Goal: Task Accomplishment & Management: Manage account settings

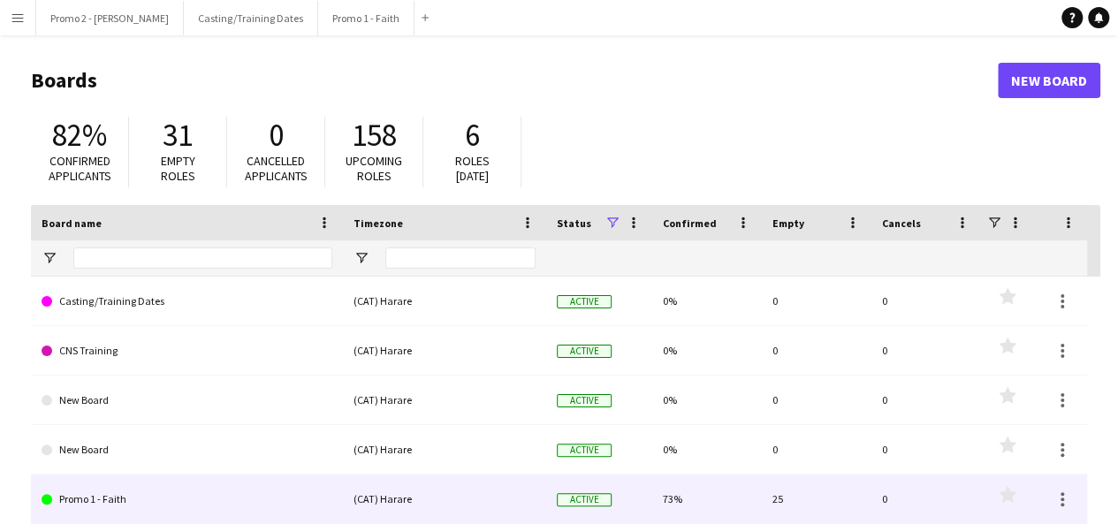
click at [200, 493] on link "Promo 1 - Faith" at bounding box center [187, 498] width 291 height 49
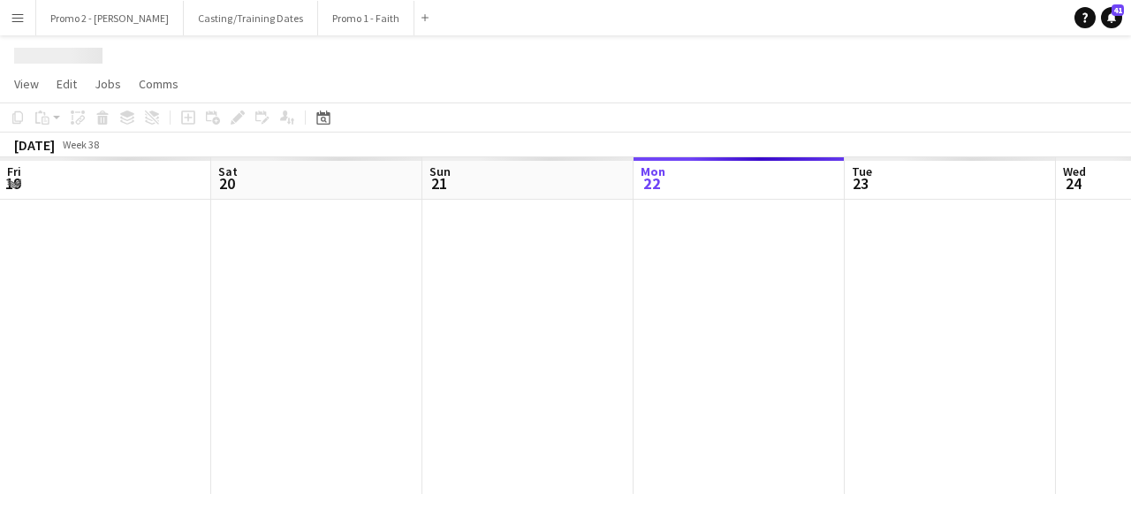
scroll to position [0, 422]
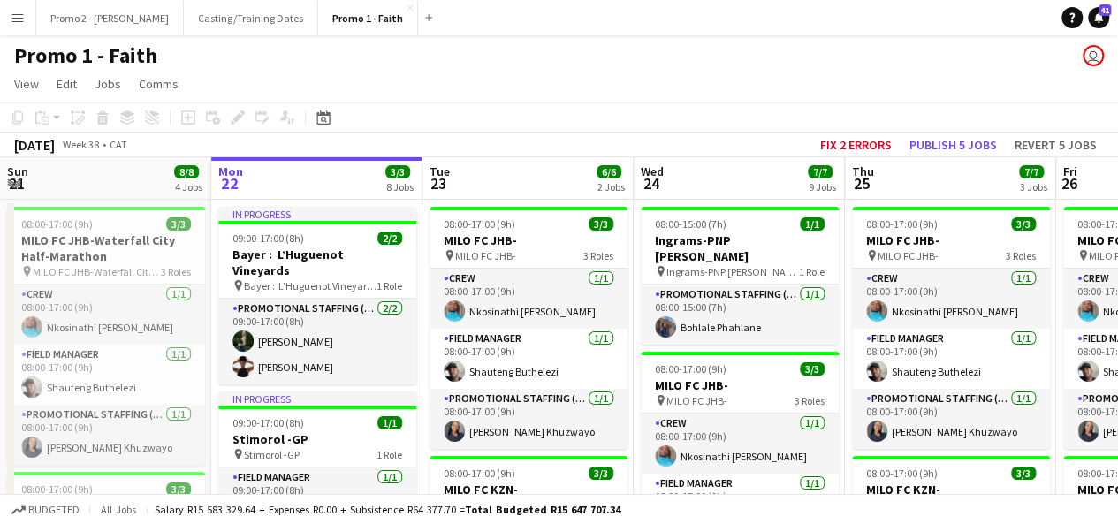
click at [22, 27] on button "Menu" at bounding box center [17, 17] width 35 height 35
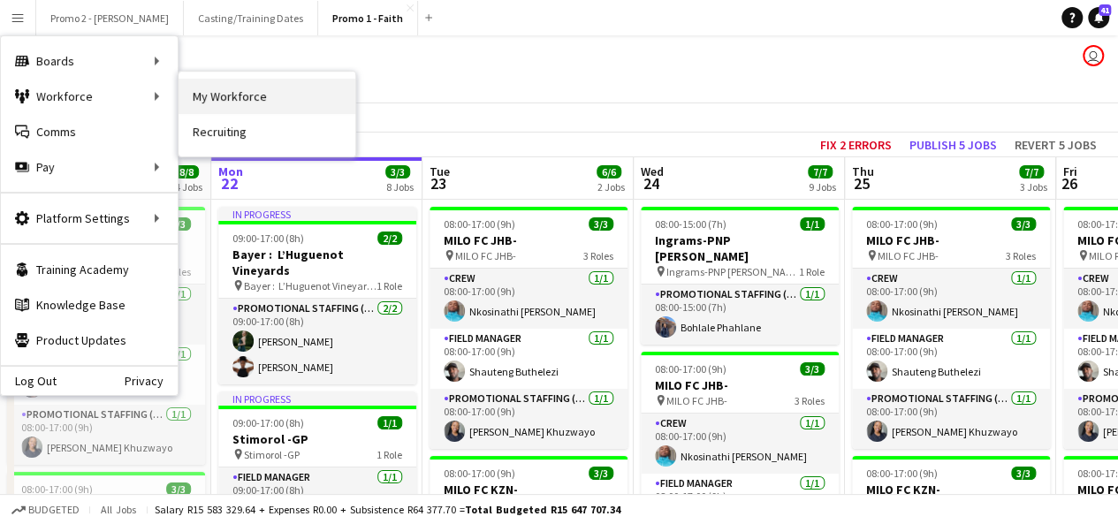
click at [231, 92] on link "My Workforce" at bounding box center [266, 96] width 177 height 35
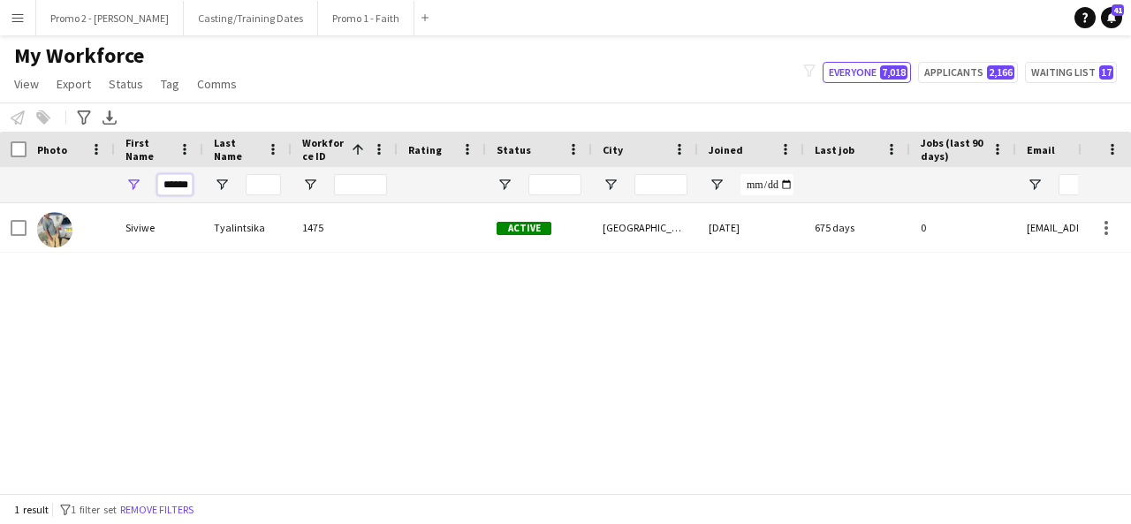
drag, startPoint x: 159, startPoint y: 183, endPoint x: 583, endPoint y: 147, distance: 425.6
click at [583, 147] on div "Workforce Details Photo First Name 1" at bounding box center [944, 168] width 1889 height 72
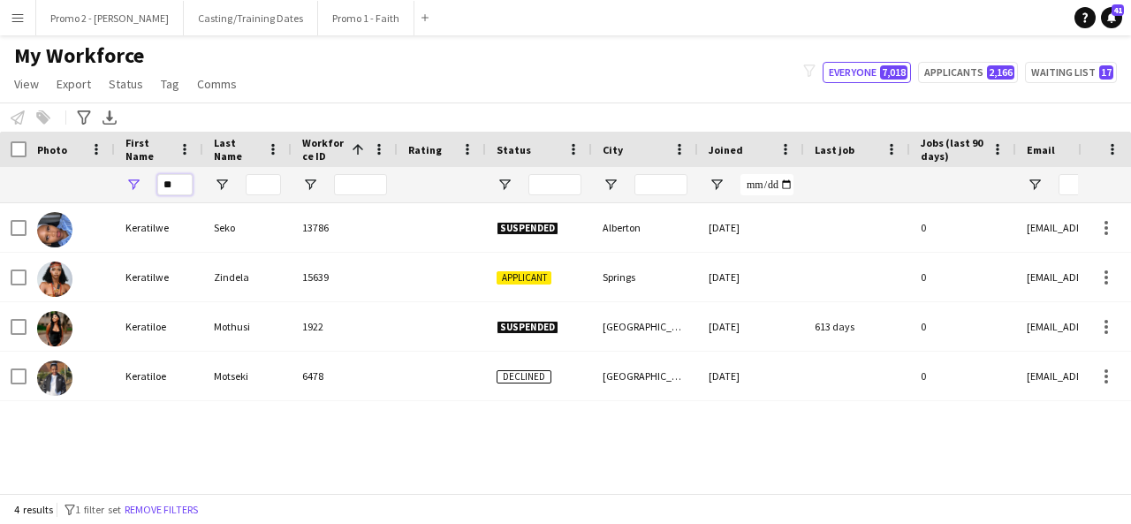
type input "*"
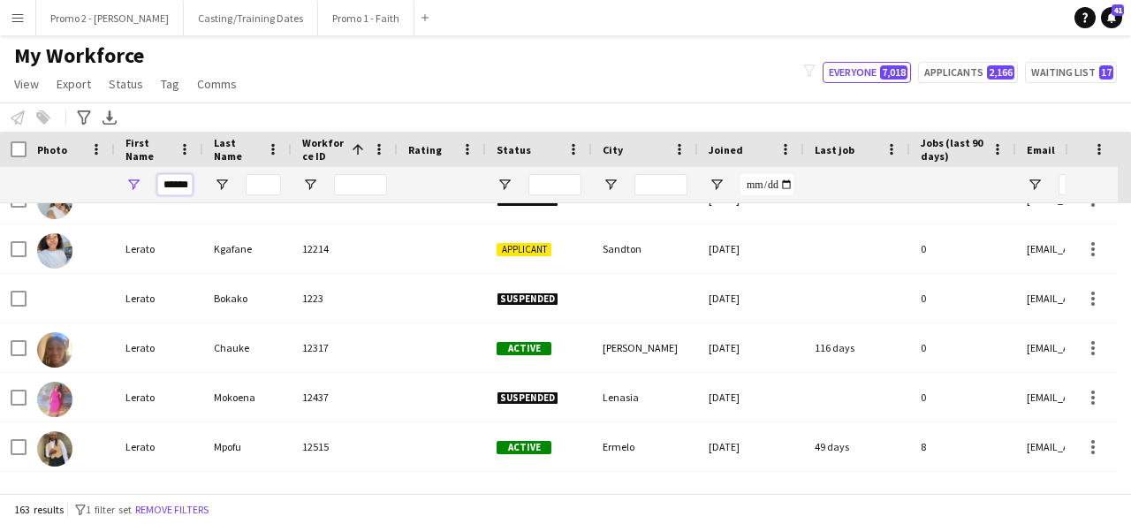
scroll to position [1404, 0]
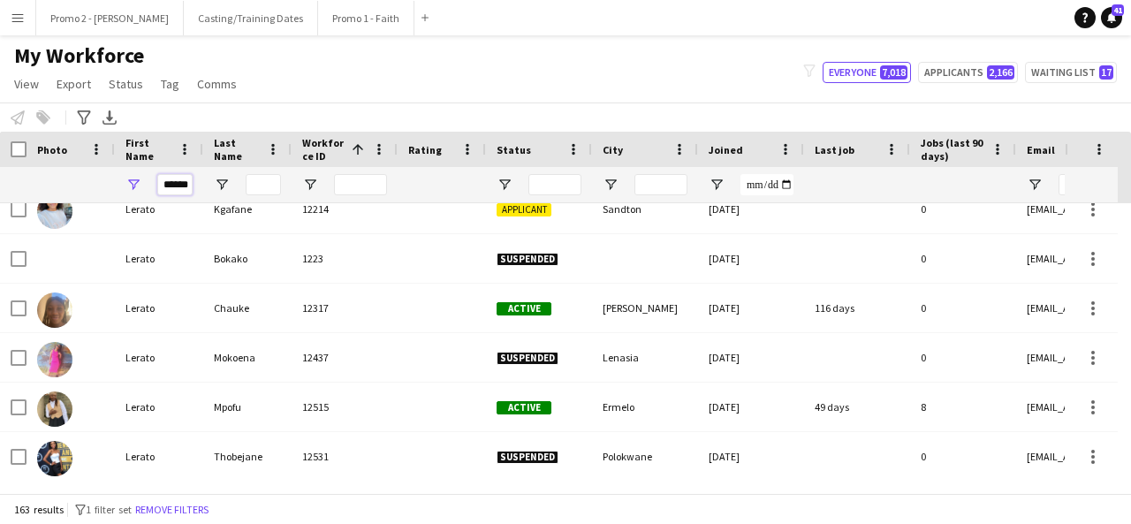
type input "******"
click at [261, 190] on input "Last Name Filter Input" at bounding box center [263, 184] width 35 height 21
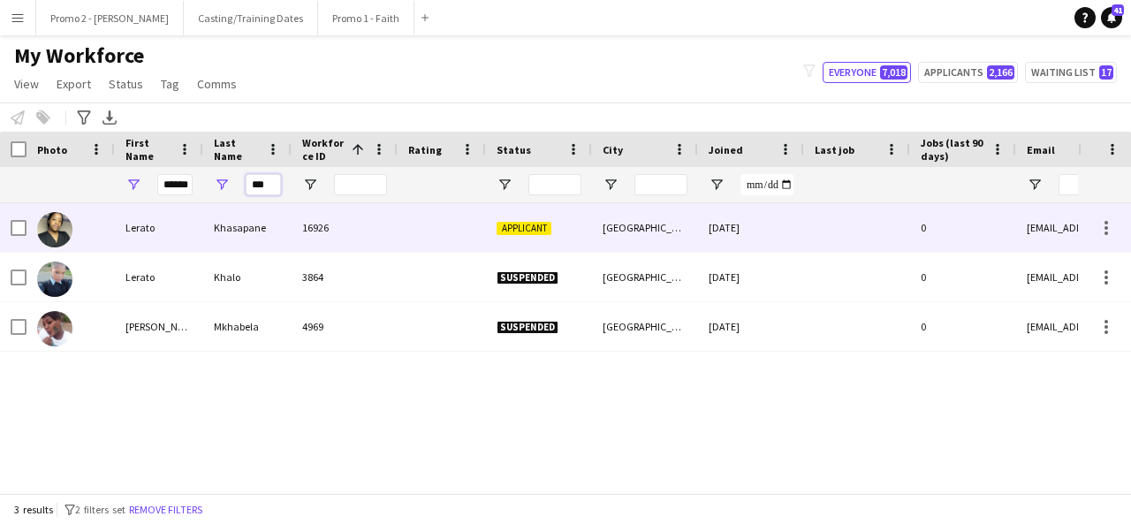
type input "***"
click at [242, 224] on div "Khasapane" at bounding box center [247, 227] width 88 height 49
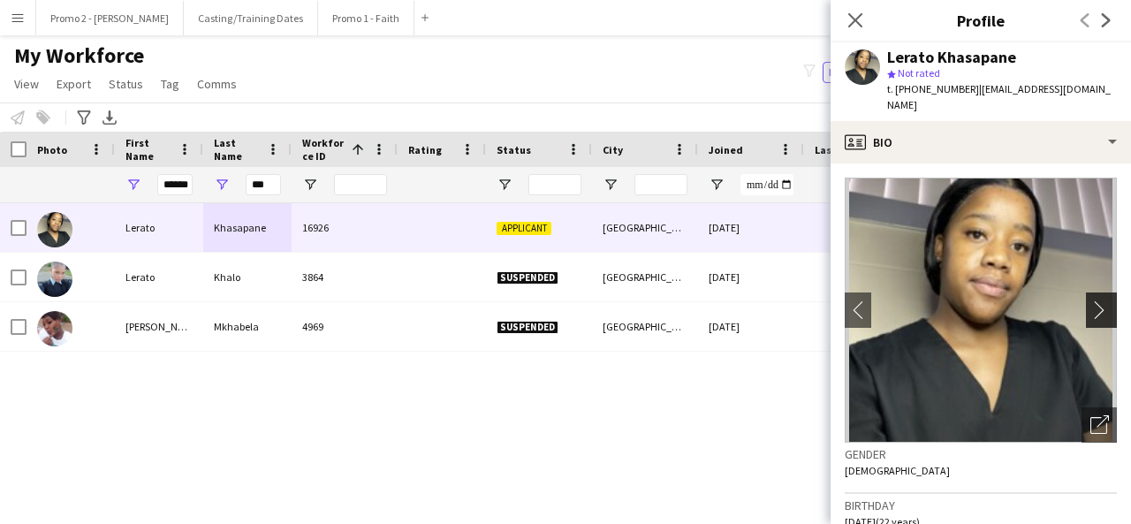
click at [1093, 300] on app-icon "chevron-right" at bounding box center [1103, 309] width 27 height 19
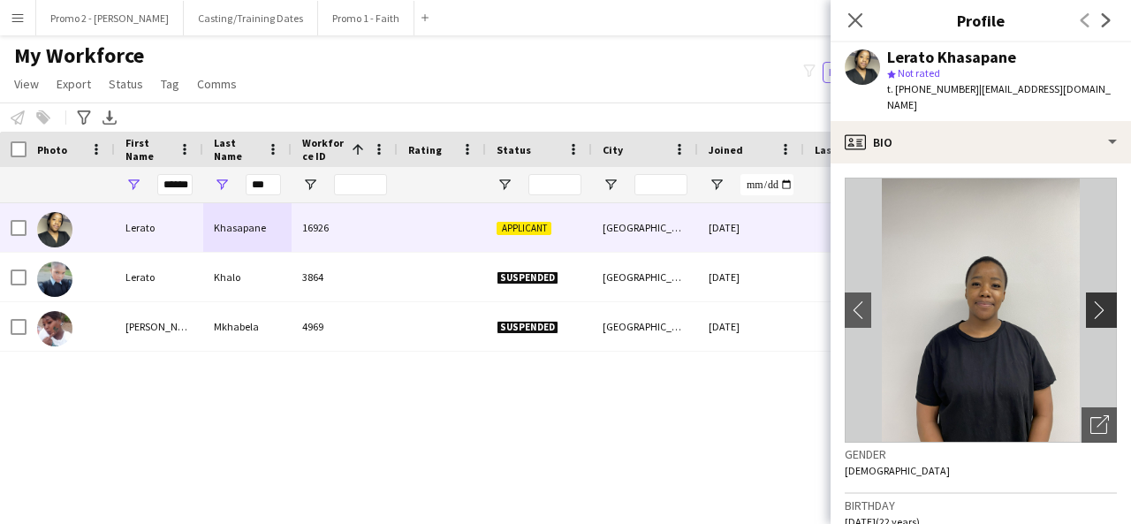
click at [1093, 300] on app-icon "chevron-right" at bounding box center [1103, 309] width 27 height 19
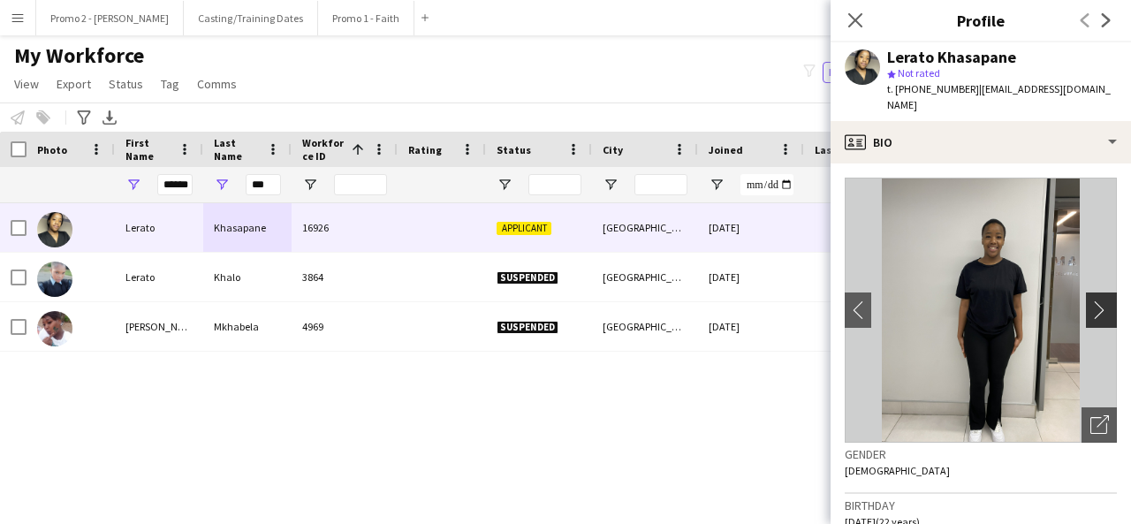
click at [1093, 300] on app-icon "chevron-right" at bounding box center [1103, 309] width 27 height 19
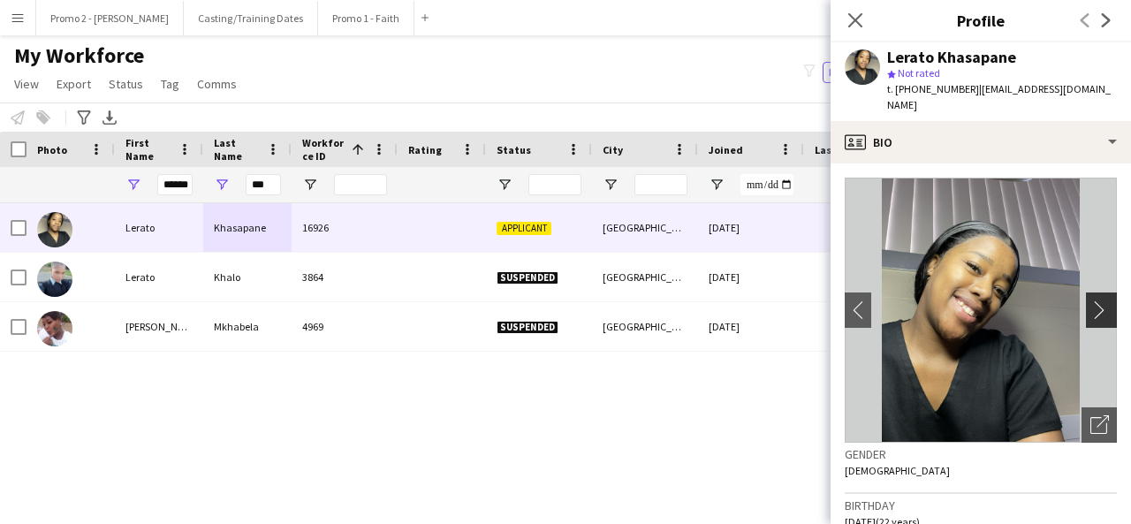
click at [1093, 300] on app-icon "chevron-right" at bounding box center [1103, 309] width 27 height 19
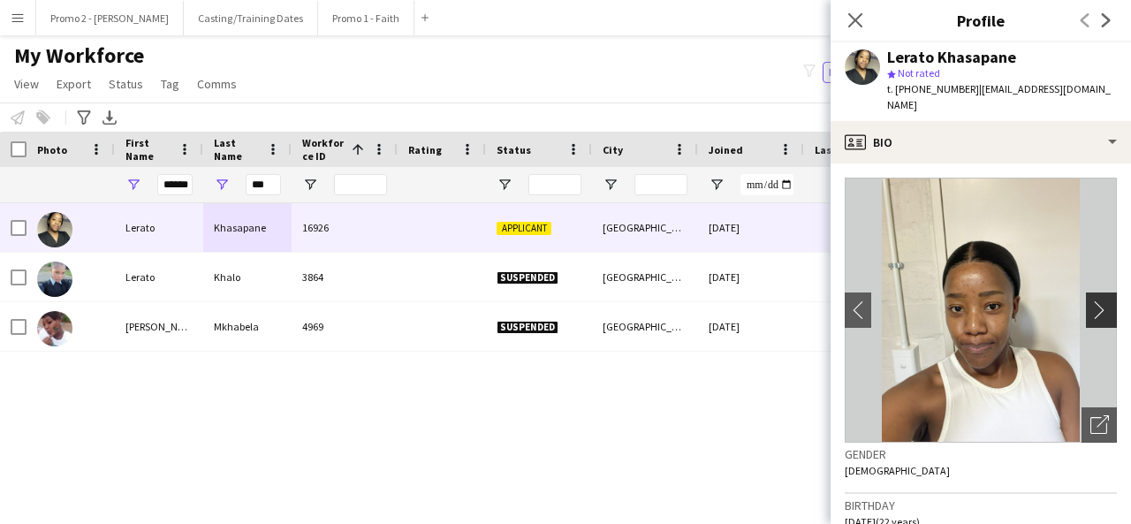
click at [1093, 300] on app-icon "chevron-right" at bounding box center [1103, 309] width 27 height 19
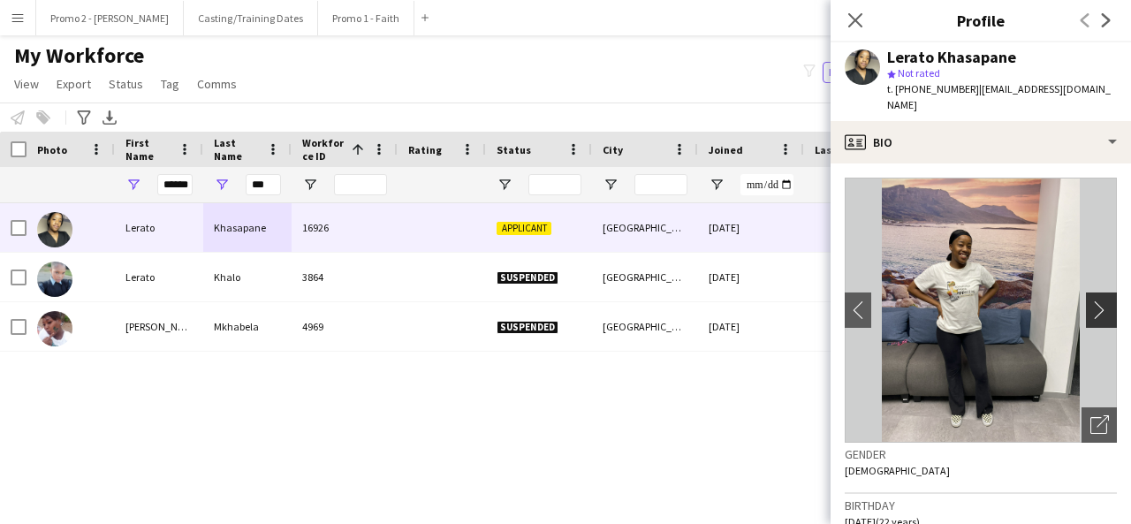
click at [1093, 300] on app-icon "chevron-right" at bounding box center [1103, 309] width 27 height 19
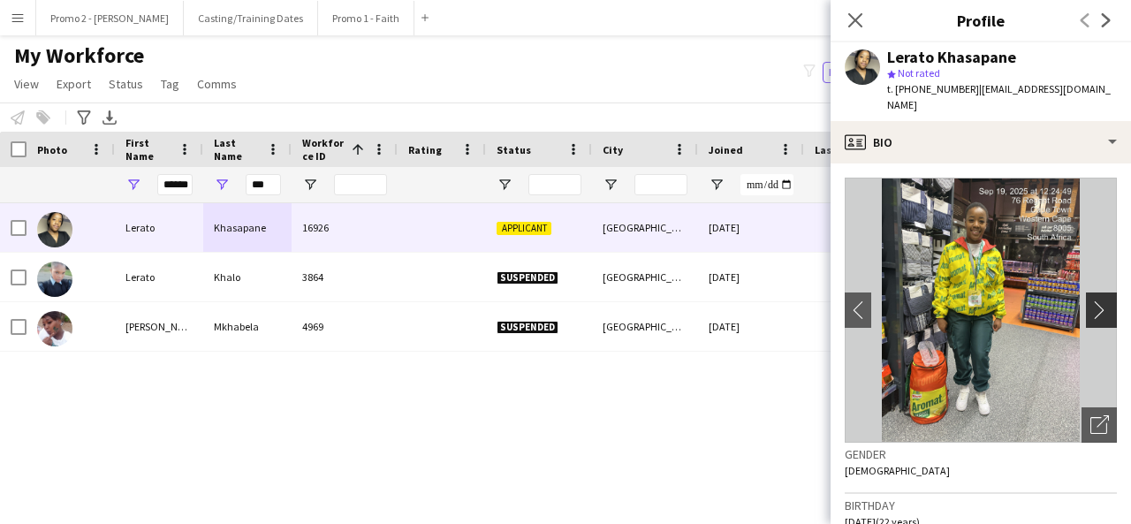
click at [1093, 300] on app-icon "chevron-right" at bounding box center [1103, 309] width 27 height 19
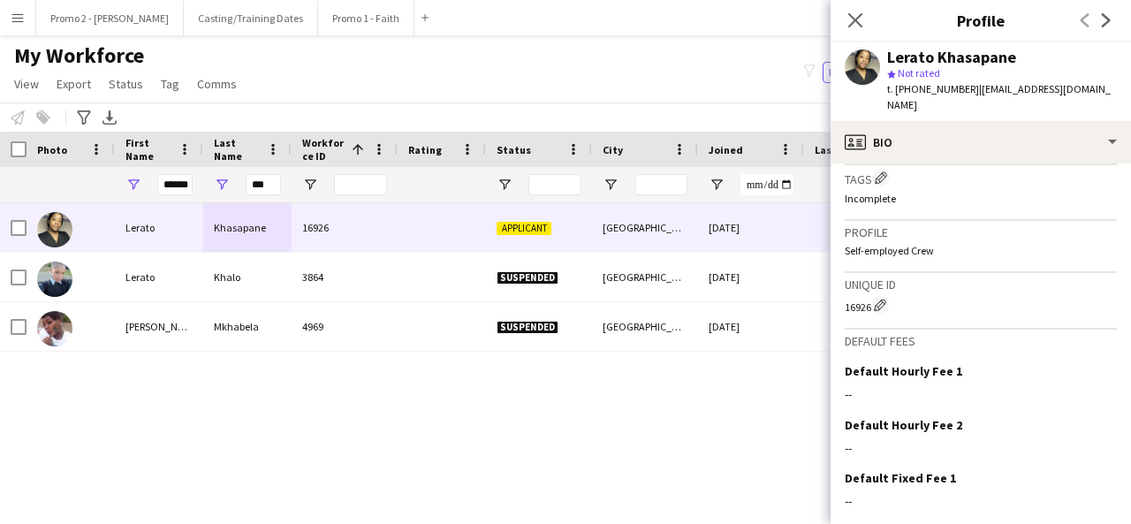
scroll to position [787, 0]
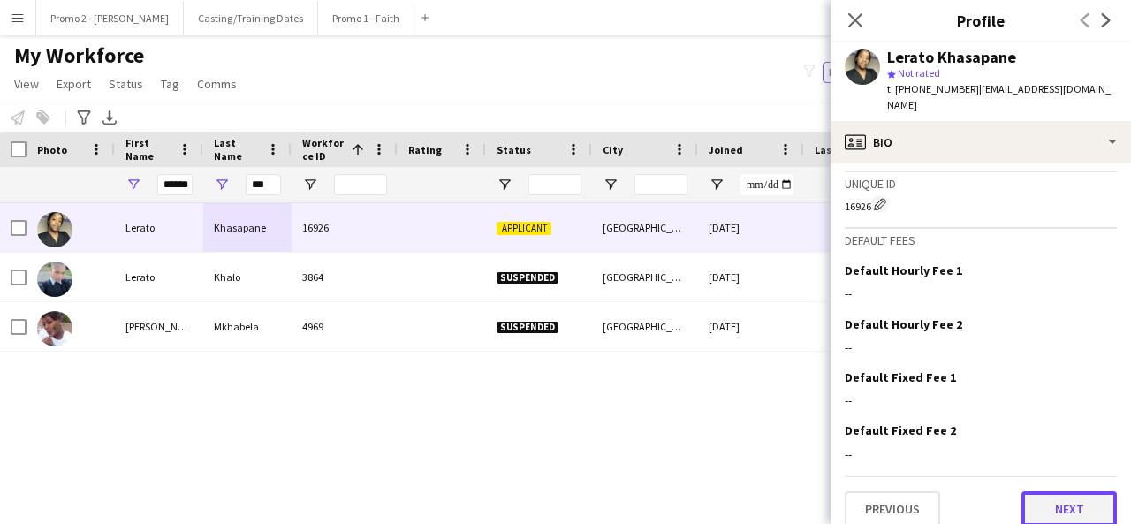
click at [1062, 491] on button "Next" at bounding box center [1068, 508] width 95 height 35
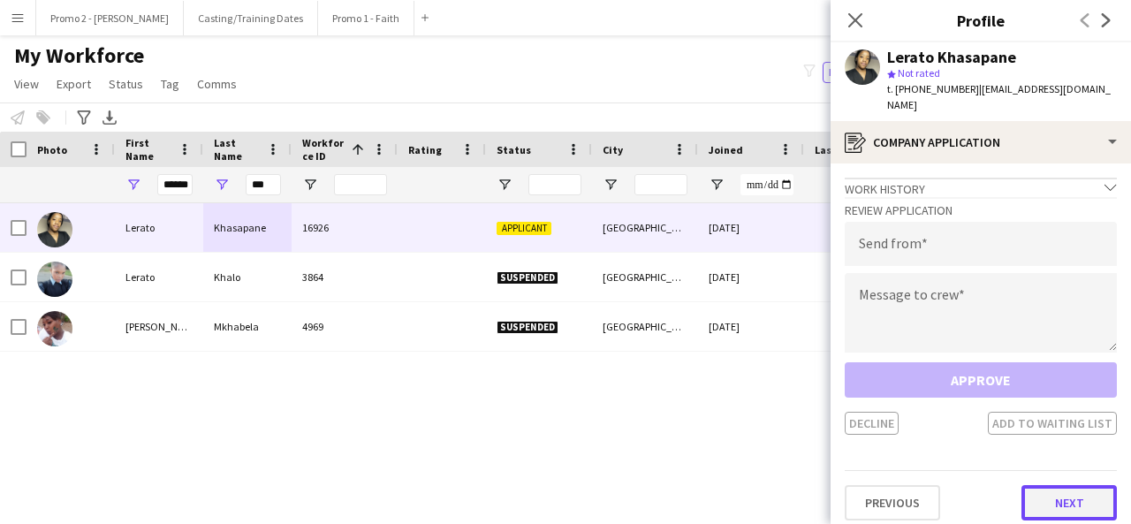
click at [1059, 485] on button "Next" at bounding box center [1068, 502] width 95 height 35
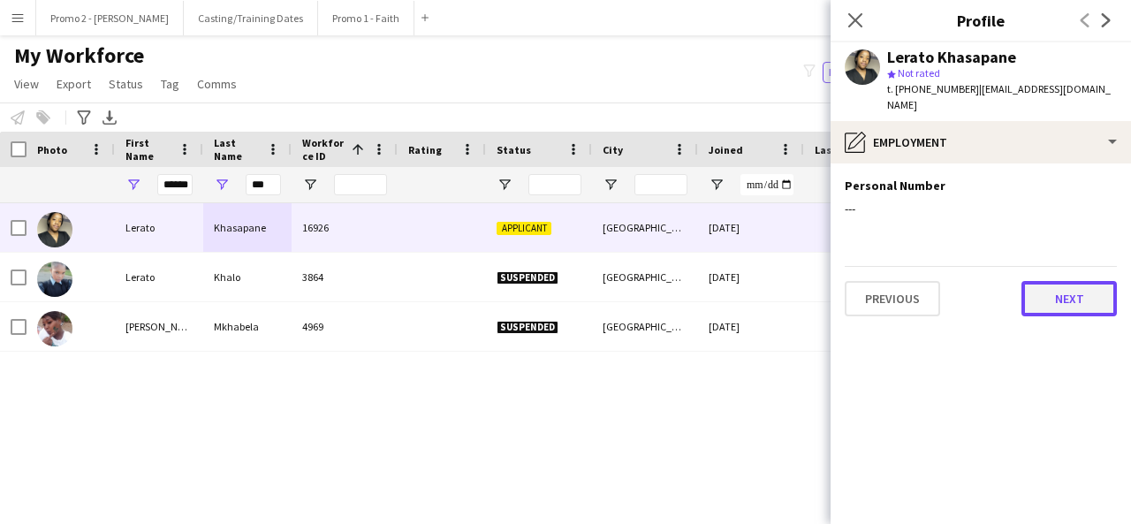
click at [1069, 290] on button "Next" at bounding box center [1068, 298] width 95 height 35
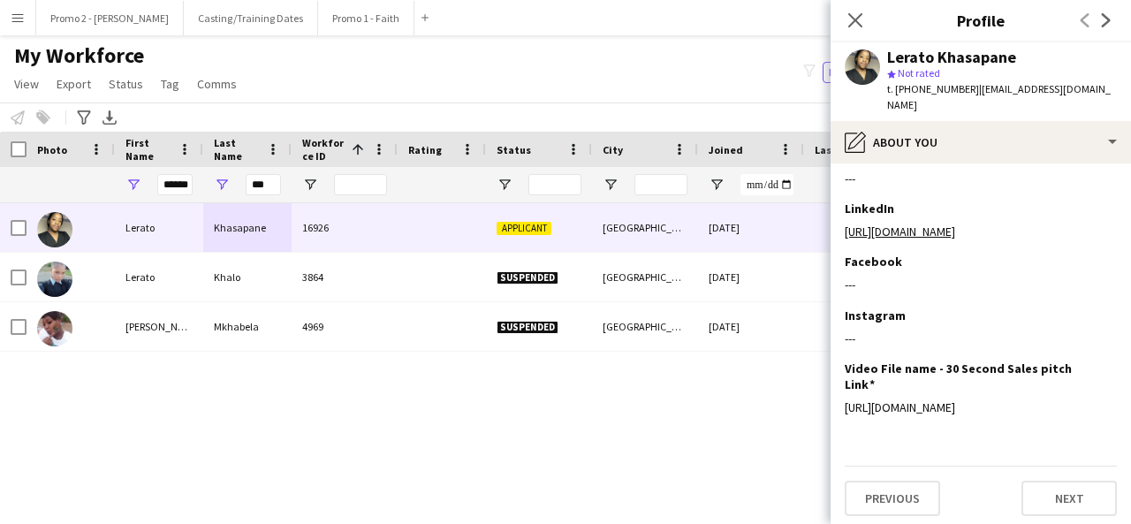
scroll to position [366, 0]
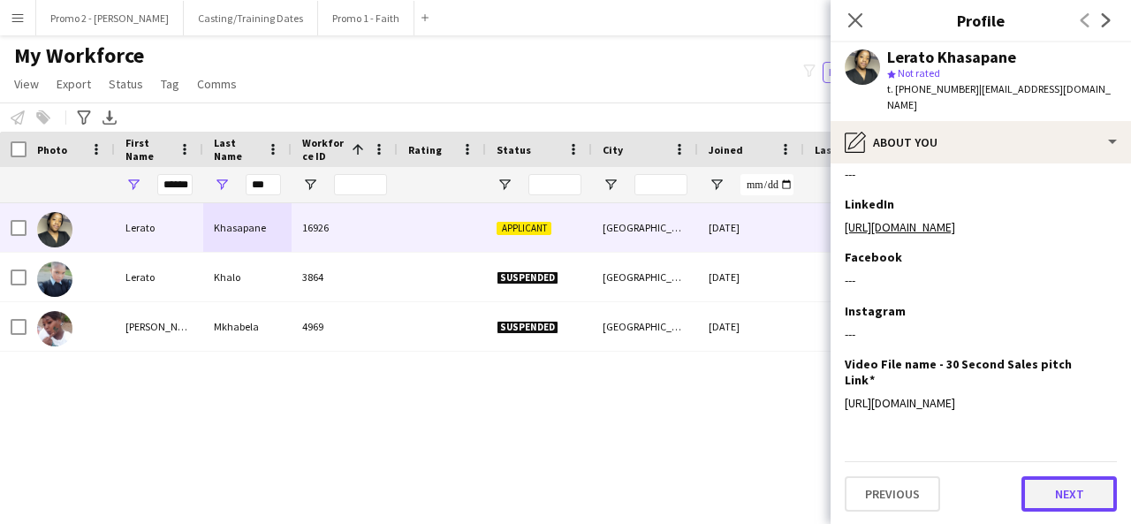
click at [1058, 490] on button "Next" at bounding box center [1068, 493] width 95 height 35
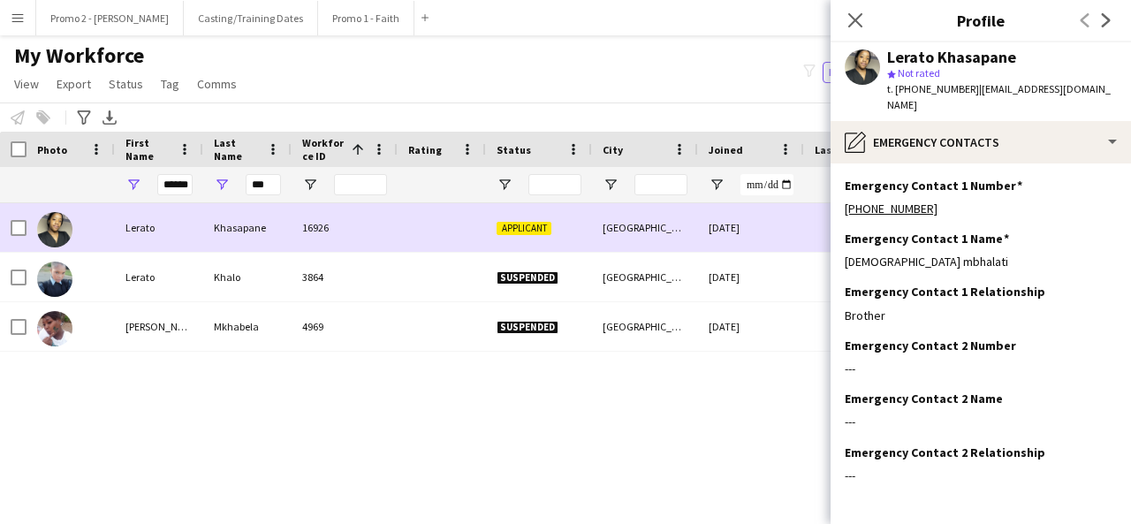
click at [65, 223] on img at bounding box center [54, 229] width 35 height 35
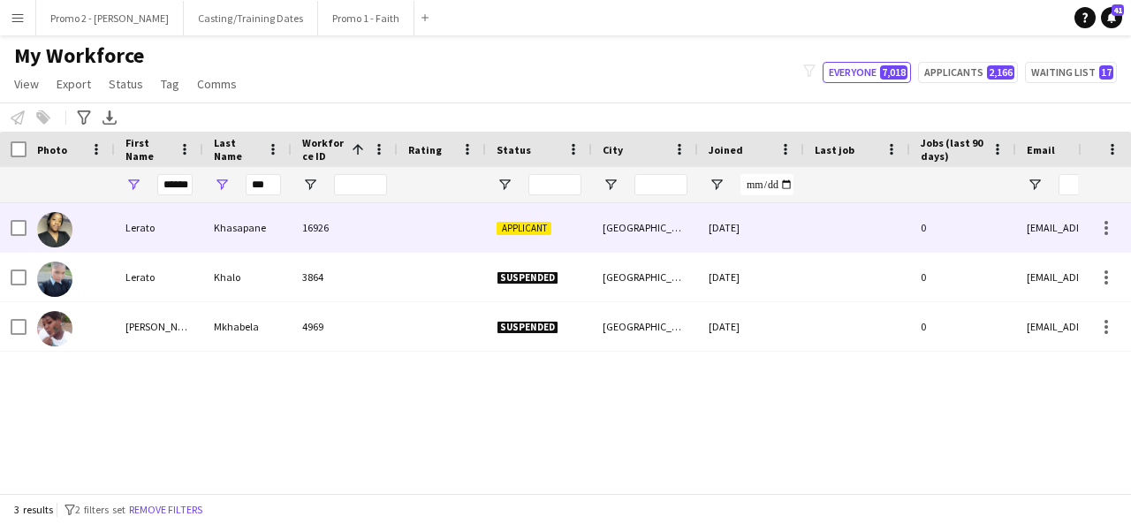
click at [359, 242] on div "16926" at bounding box center [345, 227] width 106 height 49
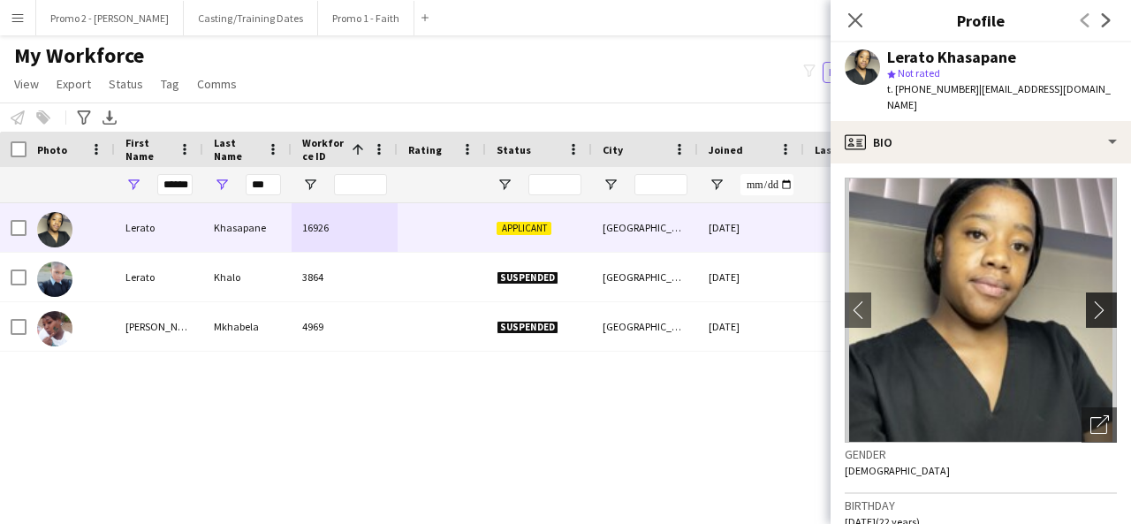
click at [1096, 300] on app-icon "chevron-right" at bounding box center [1103, 309] width 27 height 19
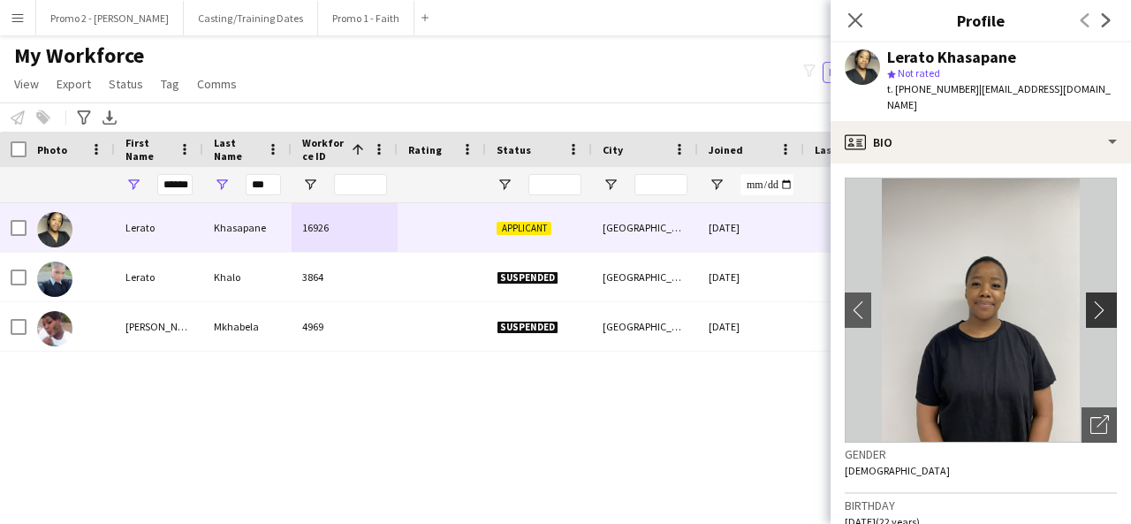
click at [1096, 300] on app-icon "chevron-right" at bounding box center [1103, 309] width 27 height 19
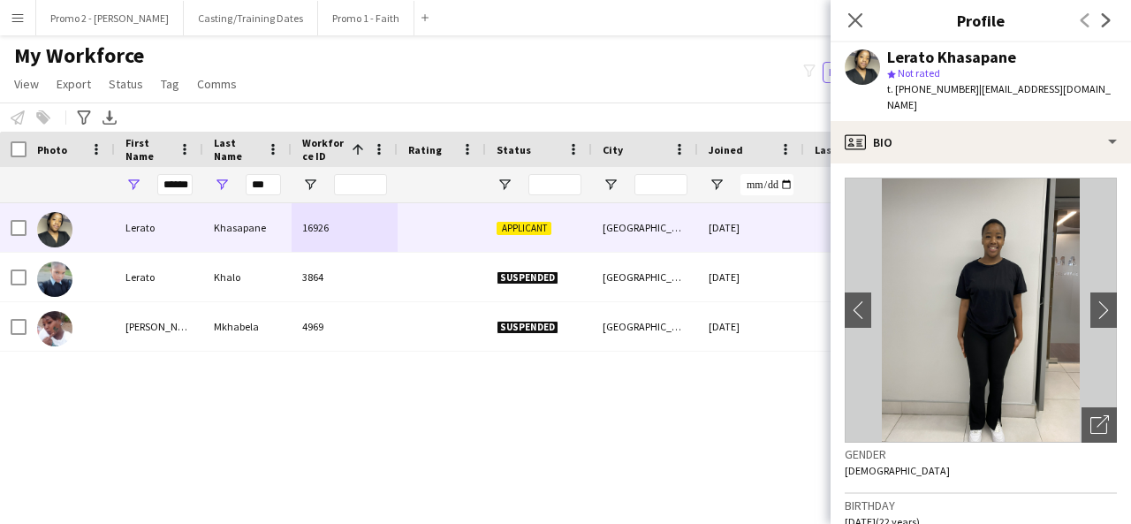
click at [1010, 237] on img at bounding box center [981, 310] width 272 height 265
click at [859, 19] on icon "Close pop-in" at bounding box center [854, 19] width 17 height 17
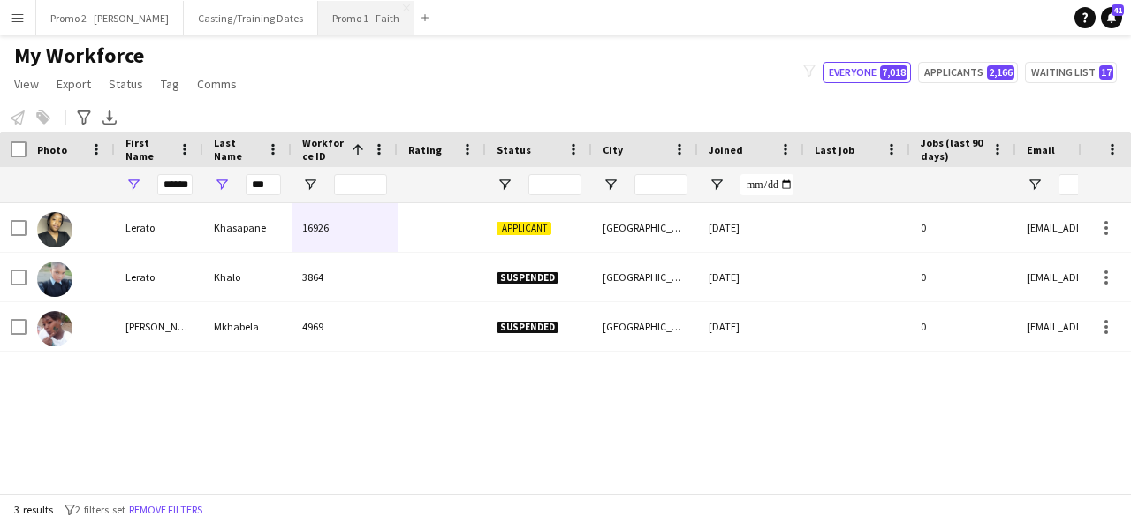
click at [318, 26] on button "Promo 1 - Faith Close" at bounding box center [366, 18] width 96 height 34
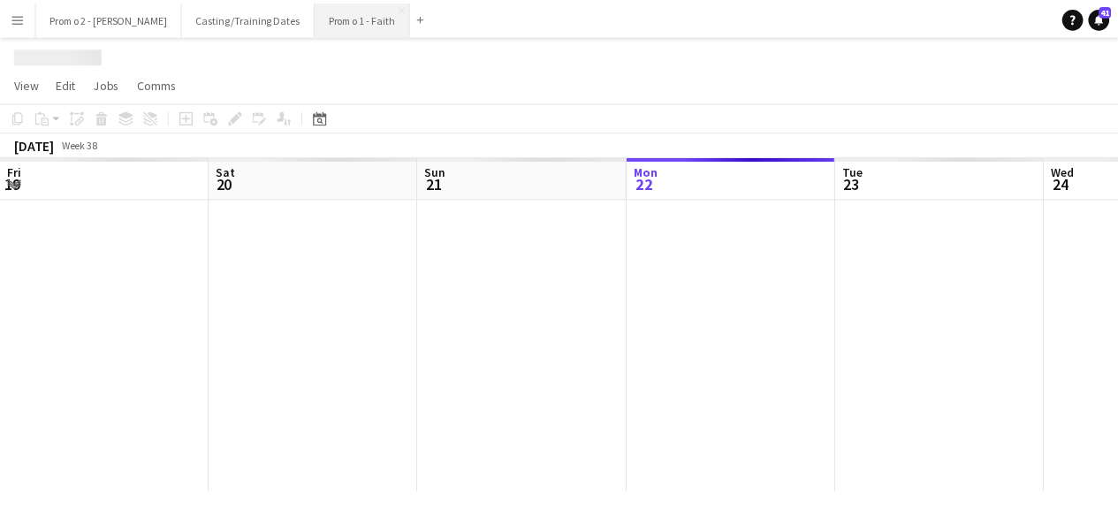
scroll to position [0, 422]
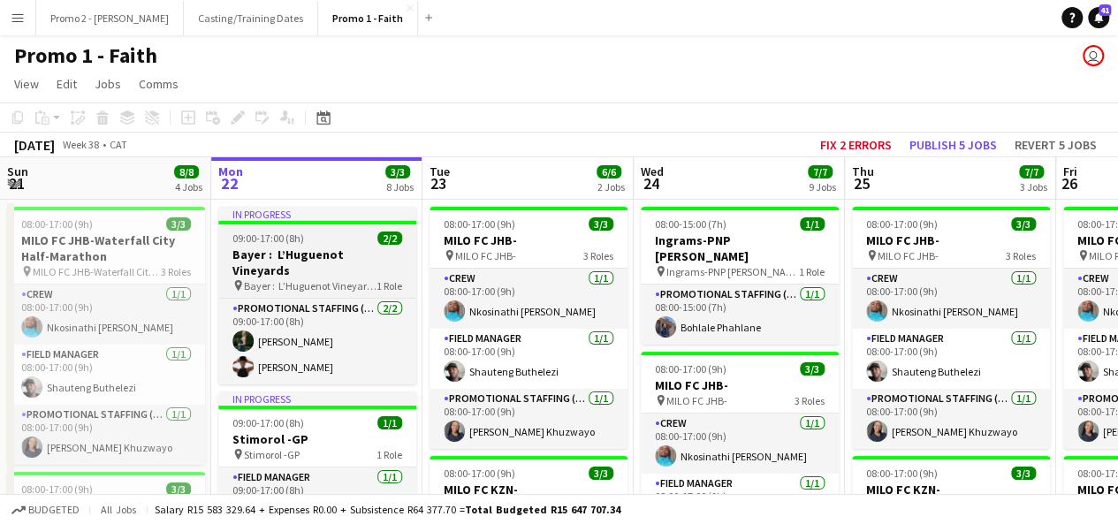
click at [288, 279] on span "Bayer : L’Huguenot Vineyards" at bounding box center [310, 285] width 133 height 13
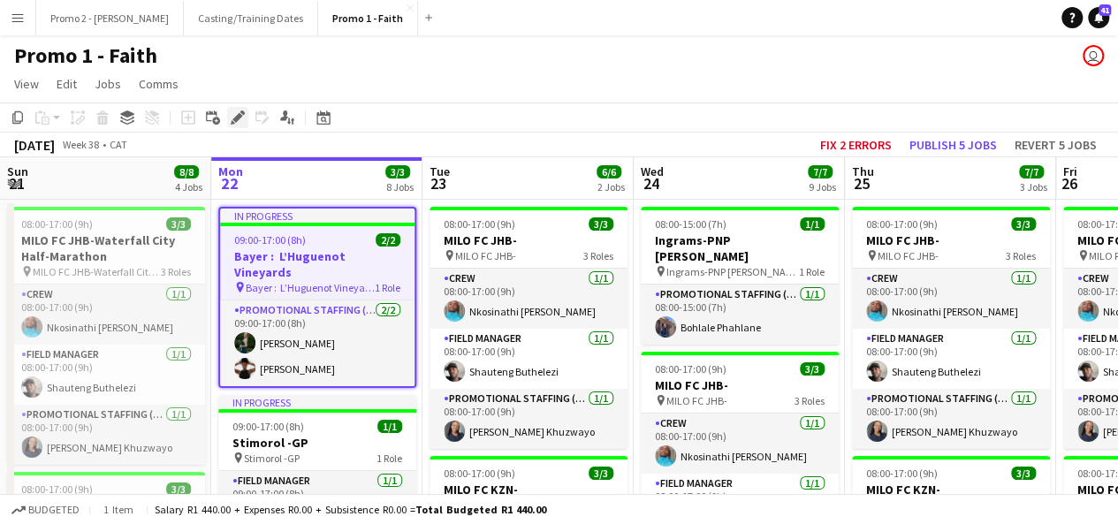
click at [231, 116] on icon "Edit" at bounding box center [238, 117] width 14 height 14
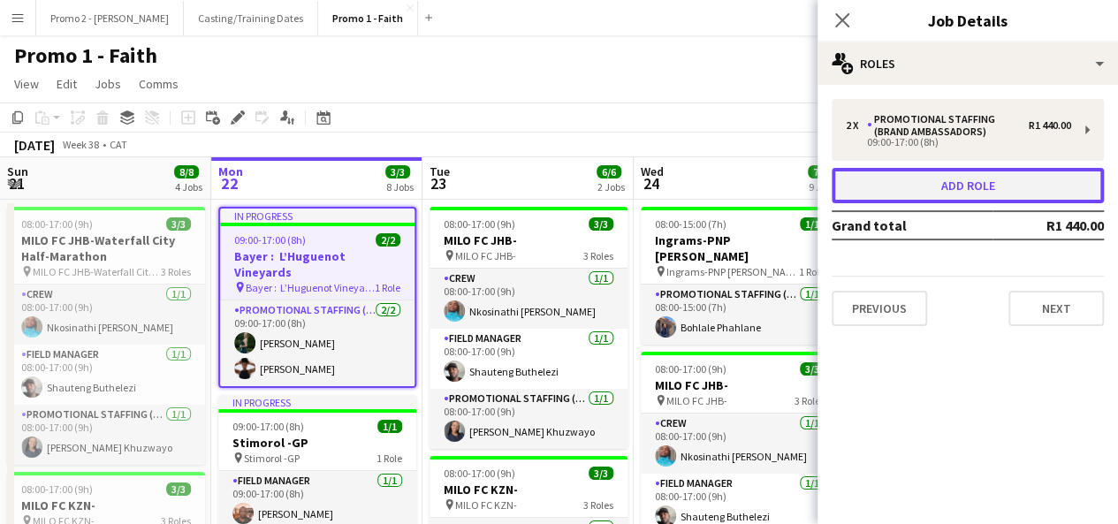
click at [971, 185] on button "Add role" at bounding box center [967, 185] width 272 height 35
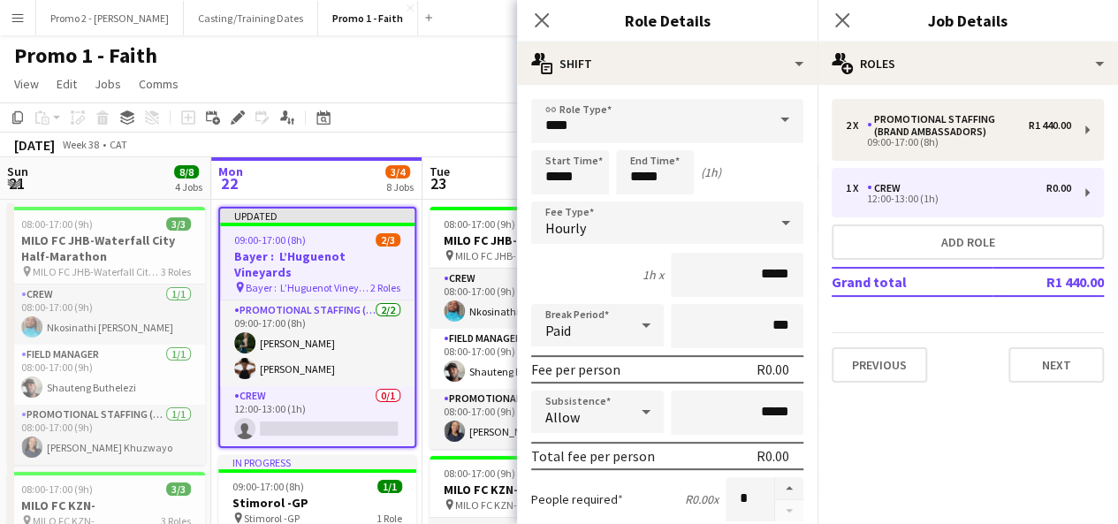
click at [770, 118] on span at bounding box center [784, 120] width 37 height 42
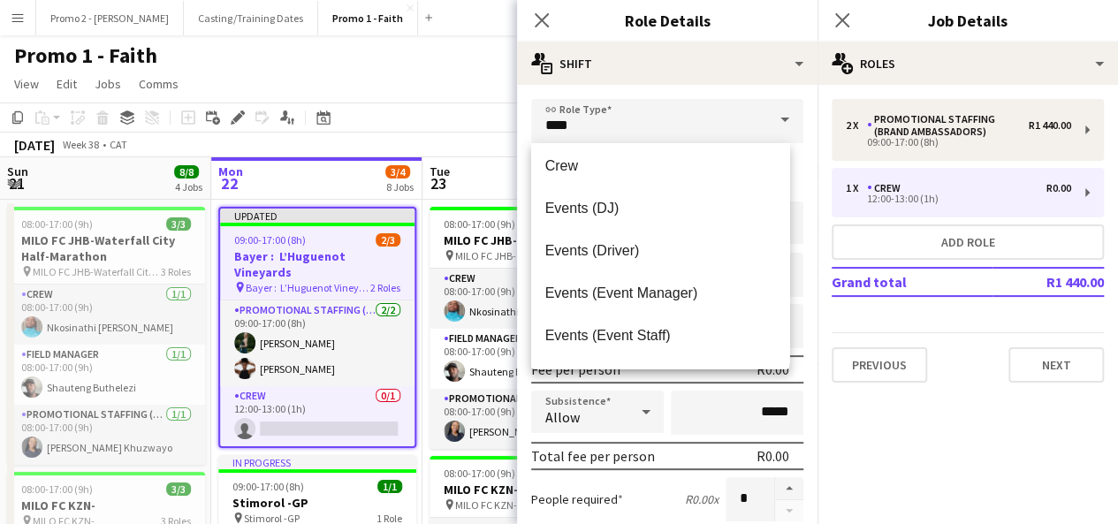
scroll to position [0, 0]
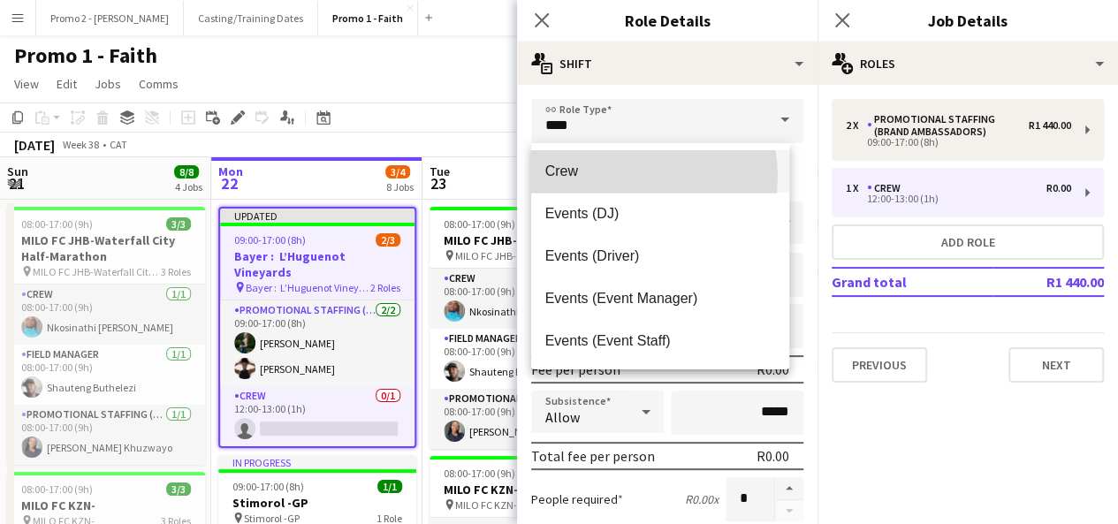
click at [625, 176] on span "Crew" at bounding box center [660, 171] width 231 height 17
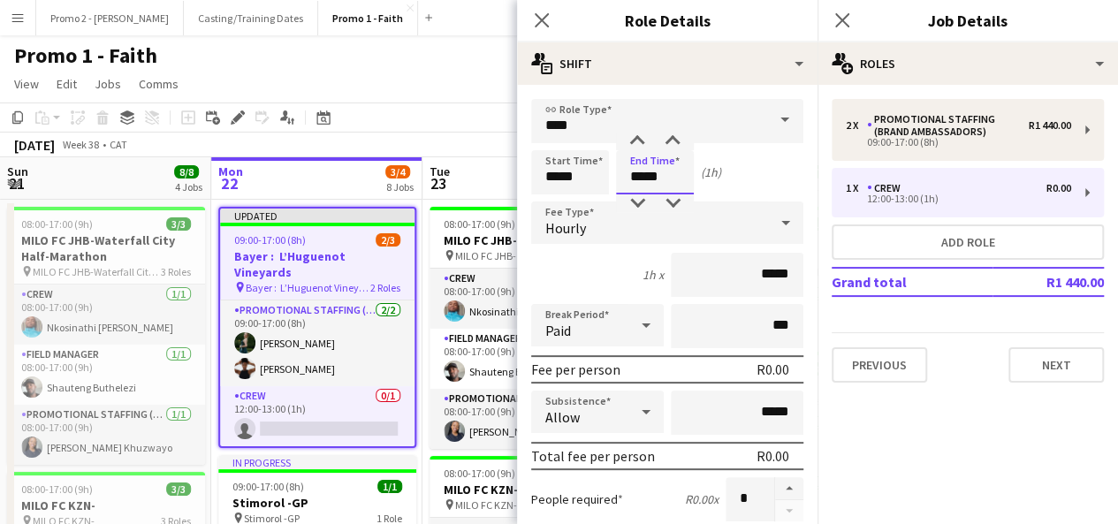
click at [645, 176] on input "*****" at bounding box center [655, 172] width 78 height 44
drag, startPoint x: 645, startPoint y: 176, endPoint x: 618, endPoint y: 176, distance: 27.4
click at [618, 176] on input "*****" at bounding box center [655, 172] width 78 height 44
type input "*****"
drag, startPoint x: 556, startPoint y: 178, endPoint x: 538, endPoint y: 181, distance: 18.0
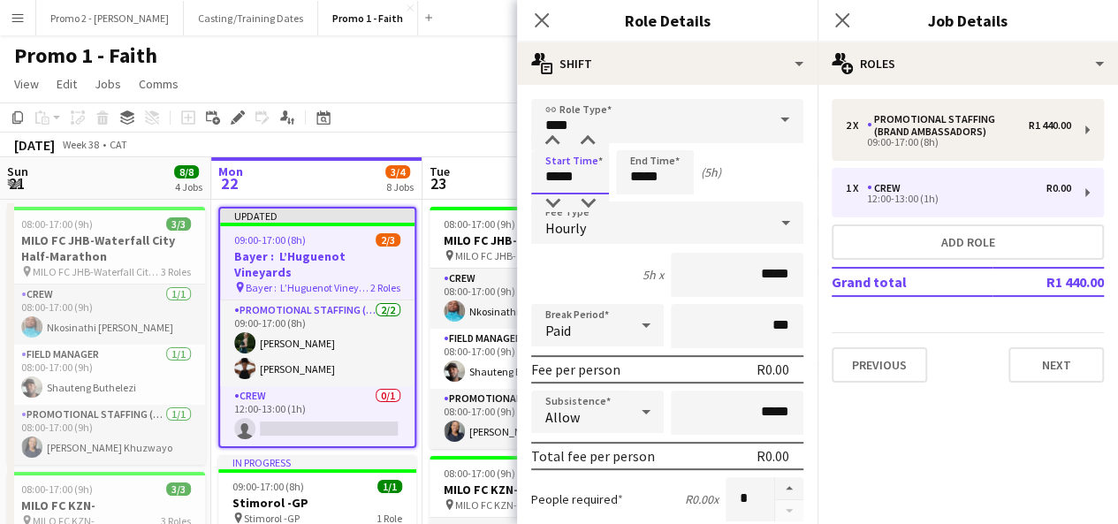
click at [538, 181] on input "*****" at bounding box center [570, 172] width 78 height 44
type input "*****"
click at [775, 228] on icon at bounding box center [785, 222] width 21 height 35
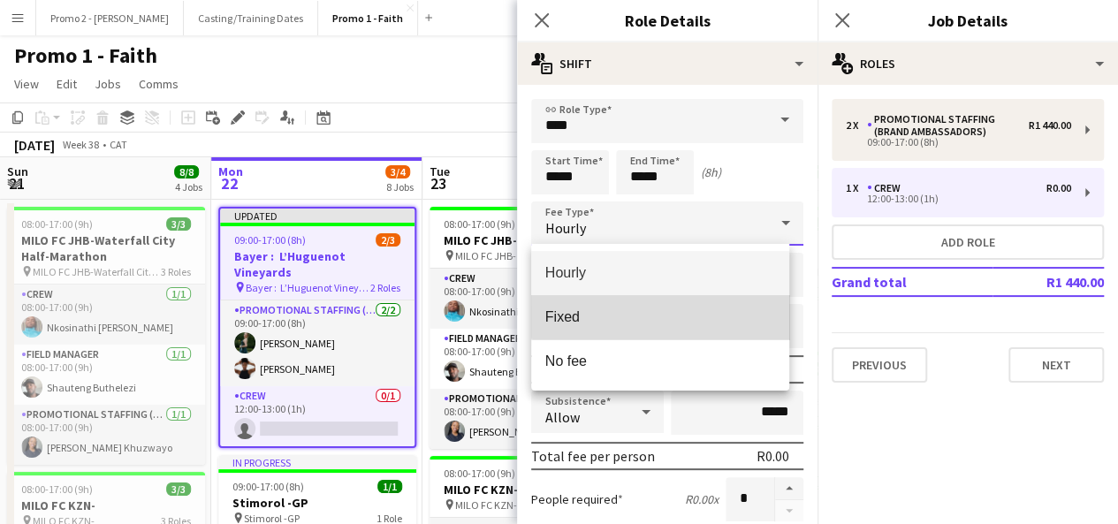
click at [686, 315] on span "Fixed" at bounding box center [660, 316] width 231 height 17
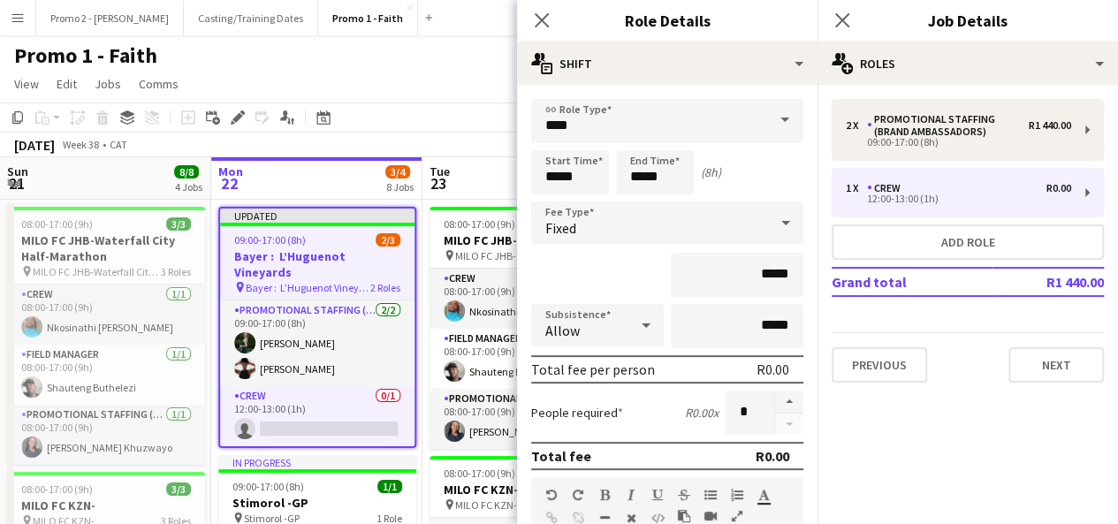
click at [769, 114] on span at bounding box center [784, 120] width 37 height 42
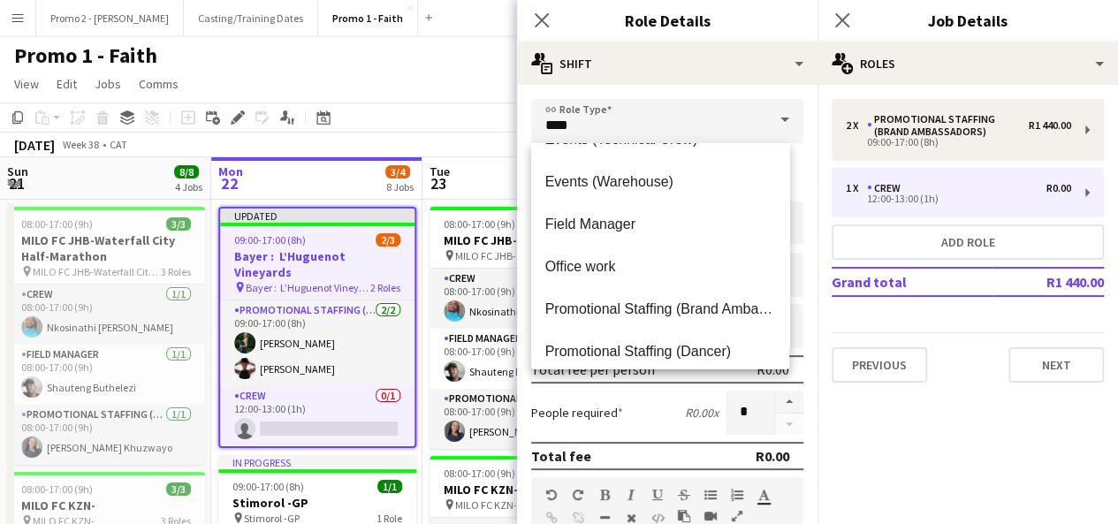
scroll to position [253, 0]
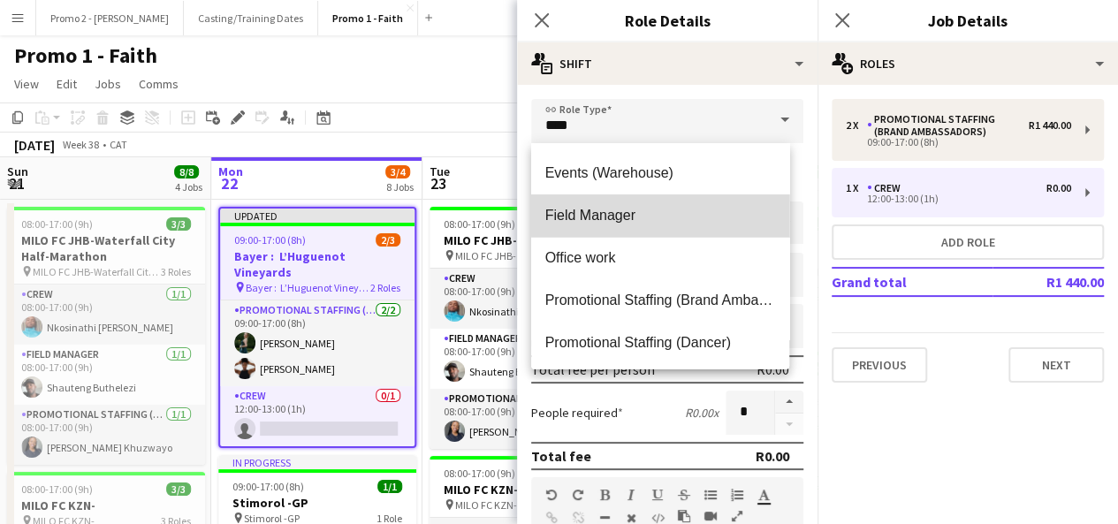
click at [721, 211] on span "Field Manager" at bounding box center [660, 215] width 231 height 17
type input "**********"
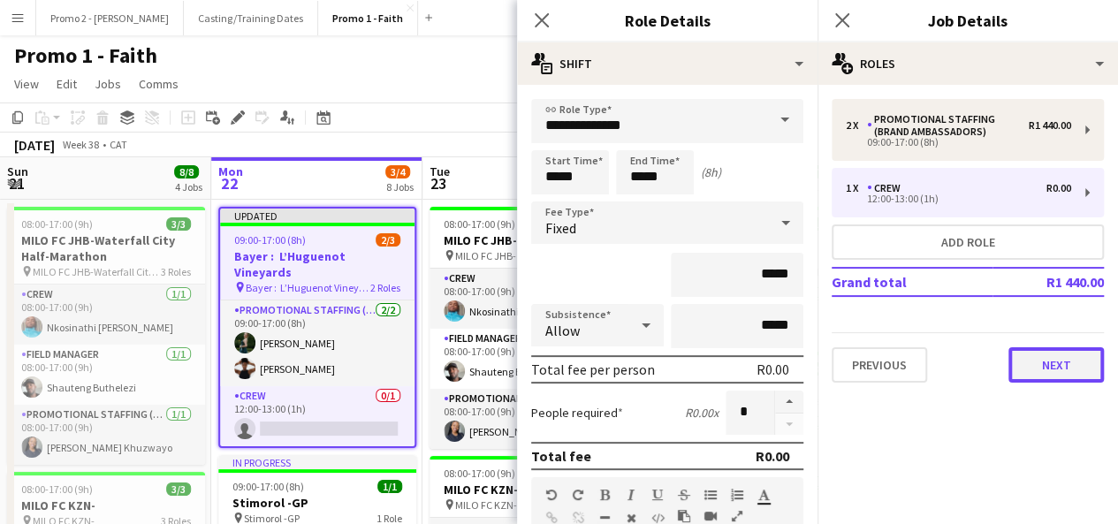
click at [1072, 368] on button "Next" at bounding box center [1055, 364] width 95 height 35
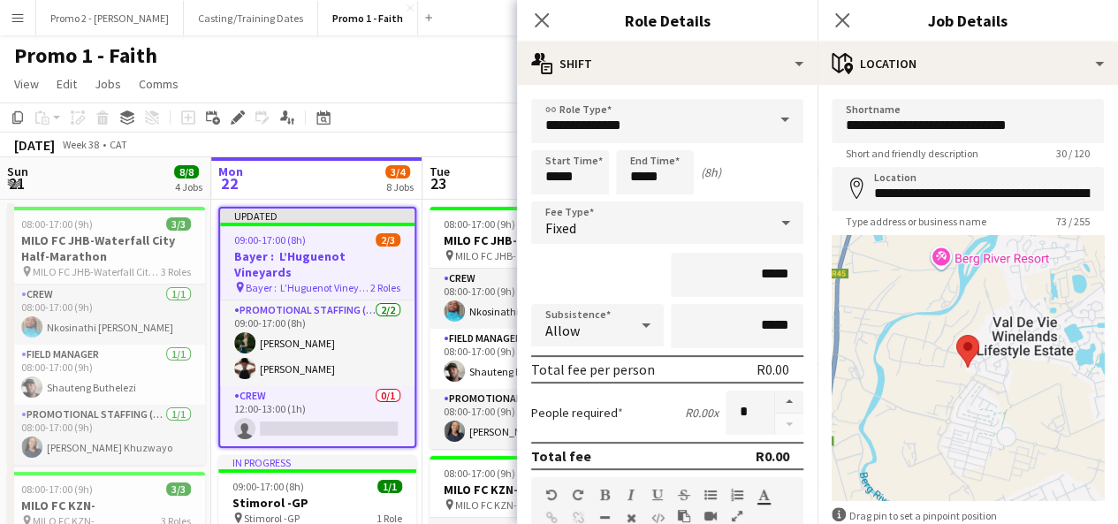
click at [502, 121] on app-toolbar "Copy Paste Paste Ctrl+V Paste with crew Ctrl+Shift+V Paste linked Job [GEOGRAPH…" at bounding box center [559, 117] width 1118 height 30
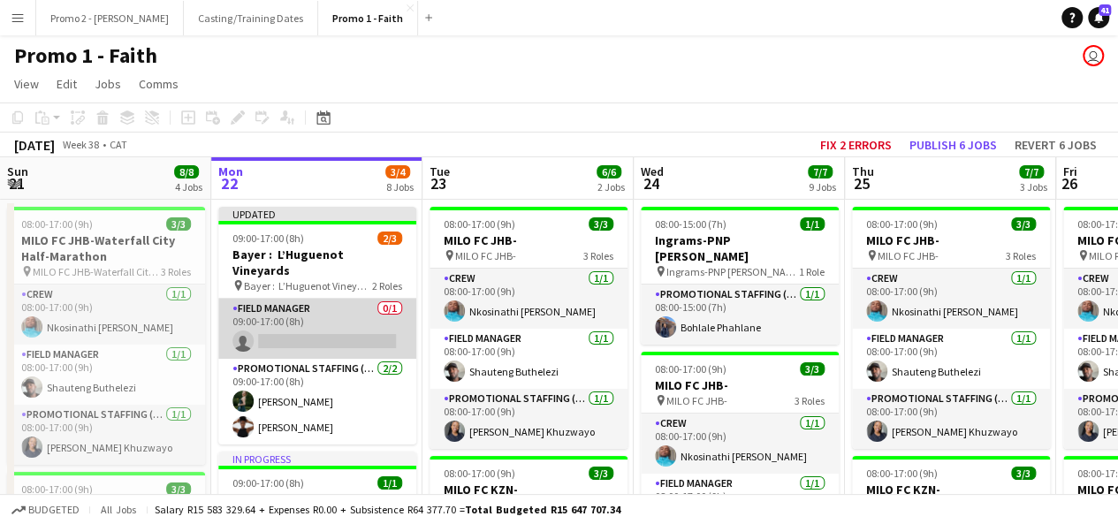
click at [316, 330] on app-card-role "Field Manager 0/1 09:00-17:00 (8h) single-neutral-actions" at bounding box center [317, 329] width 198 height 60
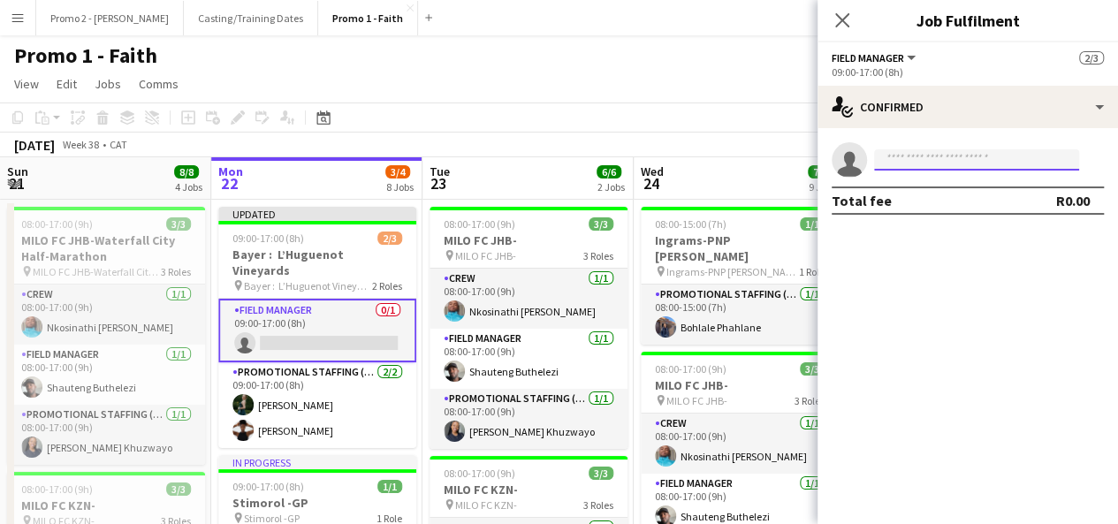
click at [993, 155] on input at bounding box center [976, 159] width 205 height 21
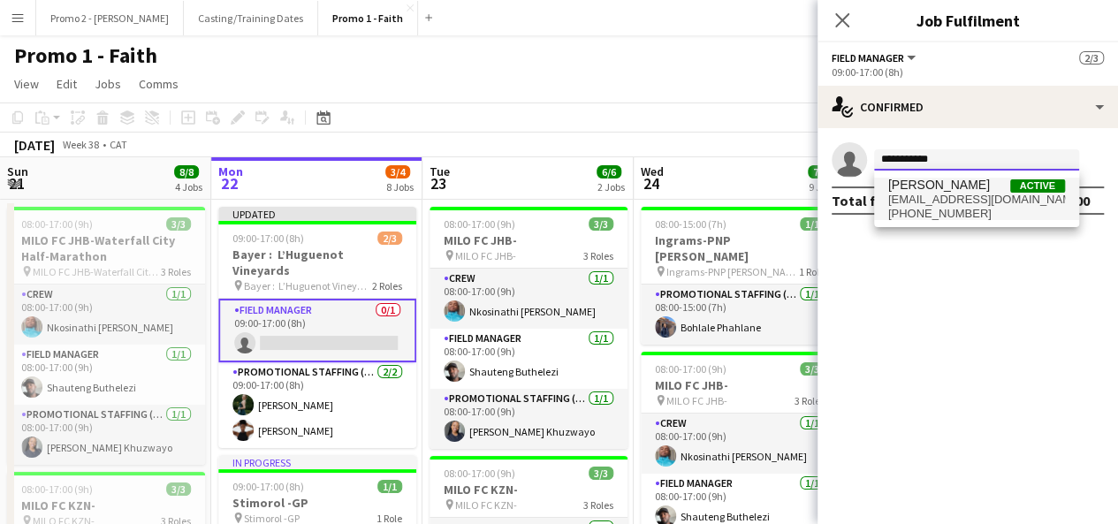
type input "**********"
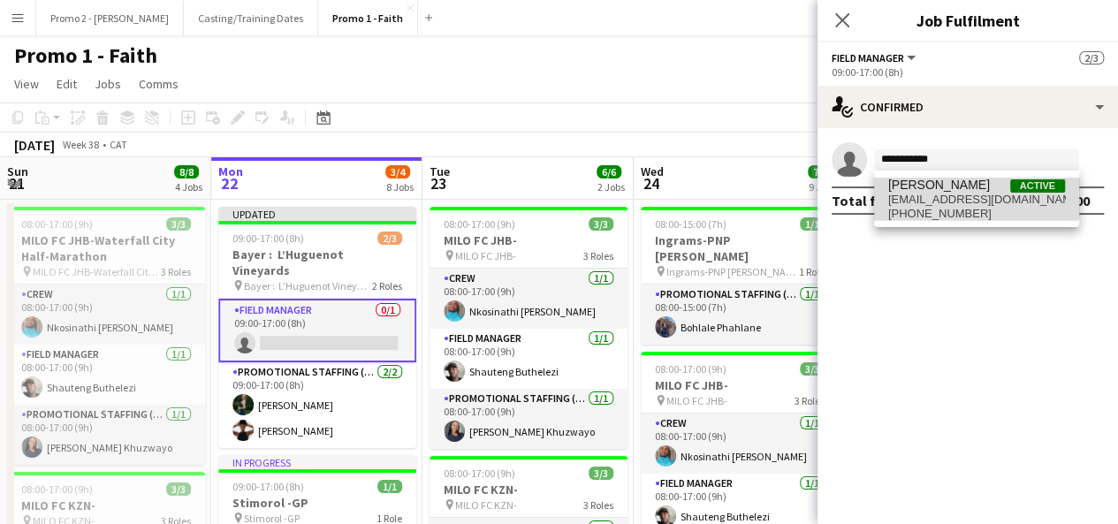
click at [941, 180] on span "[PERSON_NAME]" at bounding box center [939, 185] width 102 height 15
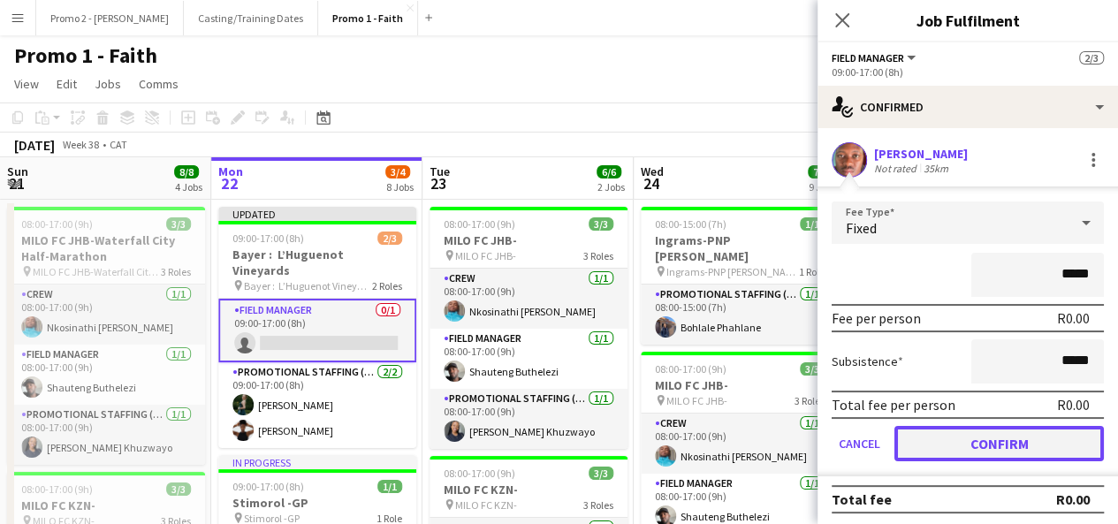
click at [1018, 443] on button "Confirm" at bounding box center [998, 443] width 209 height 35
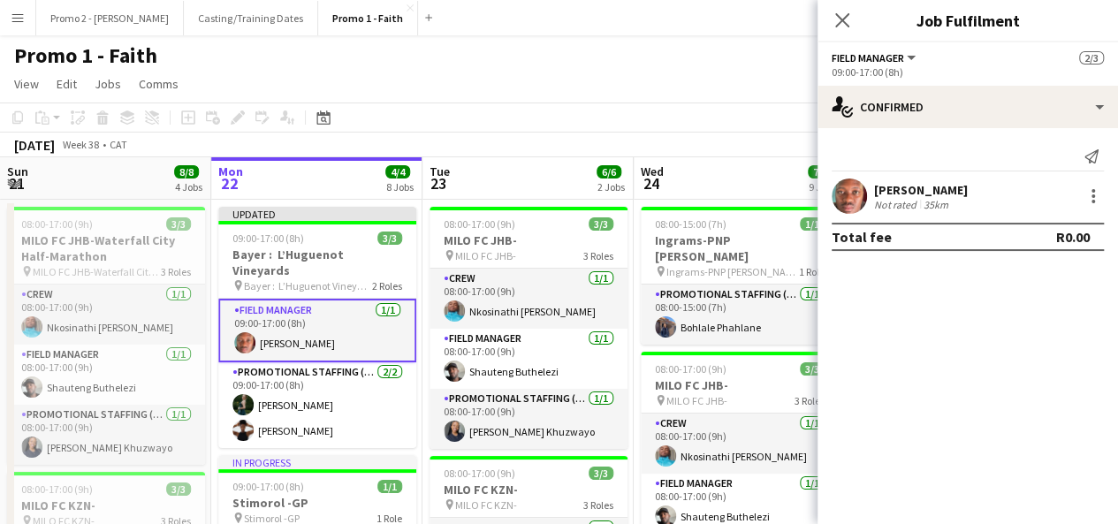
click at [758, 137] on div "[DATE] Week 38 • CAT Fix 2 errors Publish 1 job Revert 1 job" at bounding box center [559, 145] width 1118 height 25
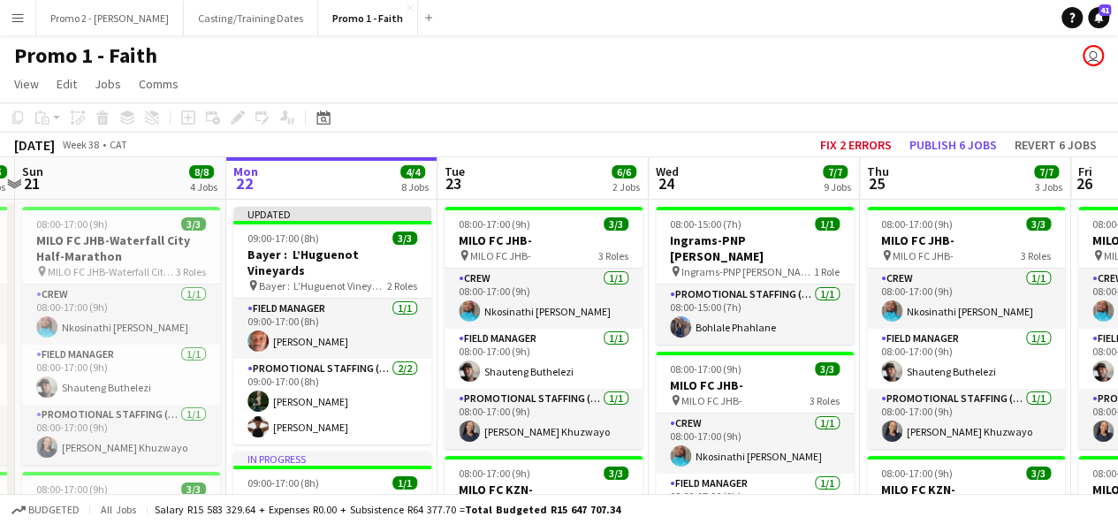
scroll to position [0, 408]
drag, startPoint x: 469, startPoint y: 317, endPoint x: 483, endPoint y: 186, distance: 131.5
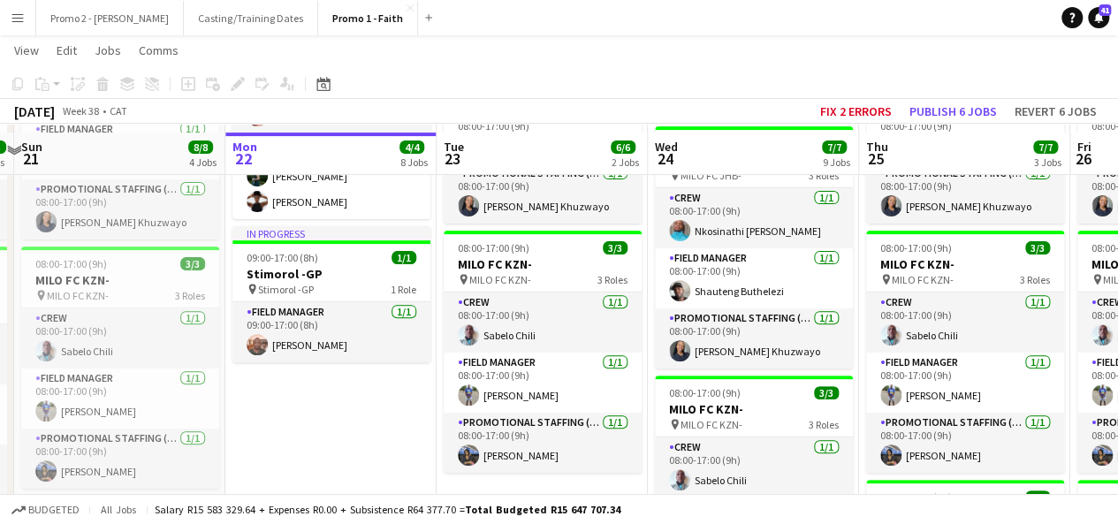
scroll to position [231, 0]
